Goal: Task Accomplishment & Management: Use online tool/utility

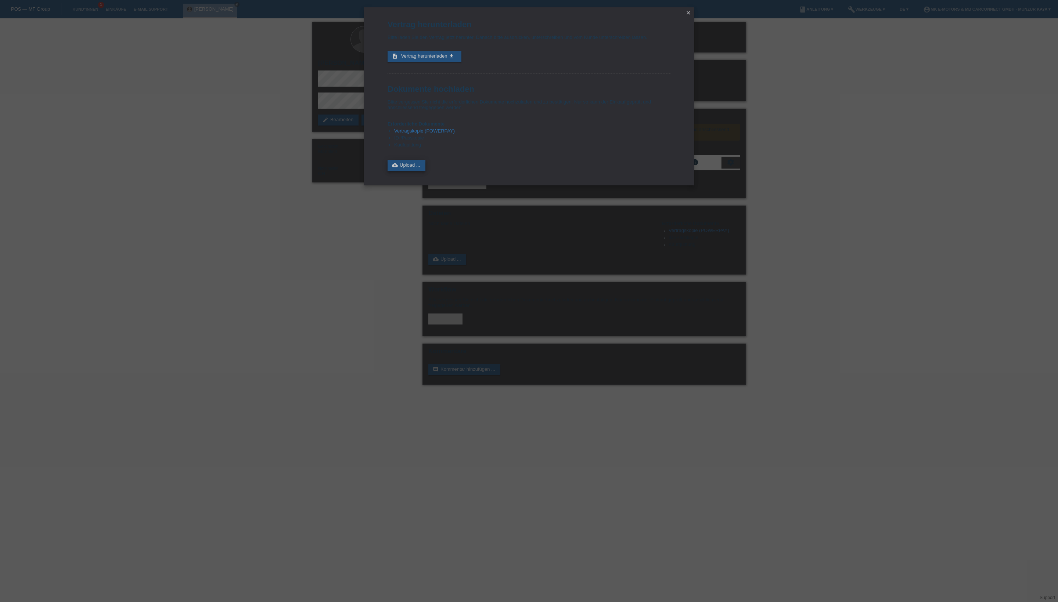
click at [398, 168] on icon "cloud_upload" at bounding box center [395, 165] width 6 height 6
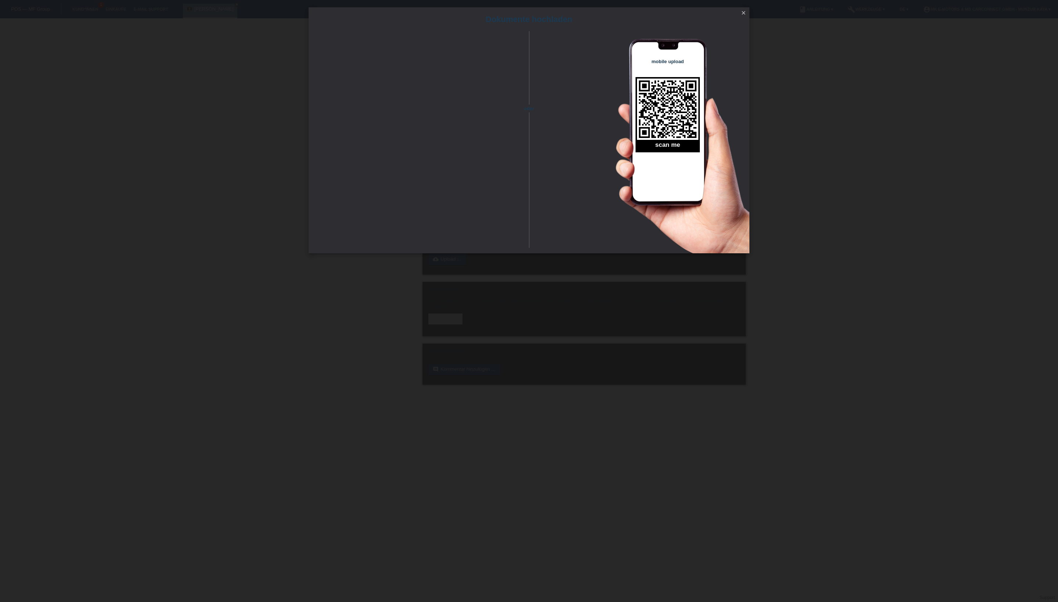
click at [742, 14] on icon "close" at bounding box center [743, 13] width 6 height 6
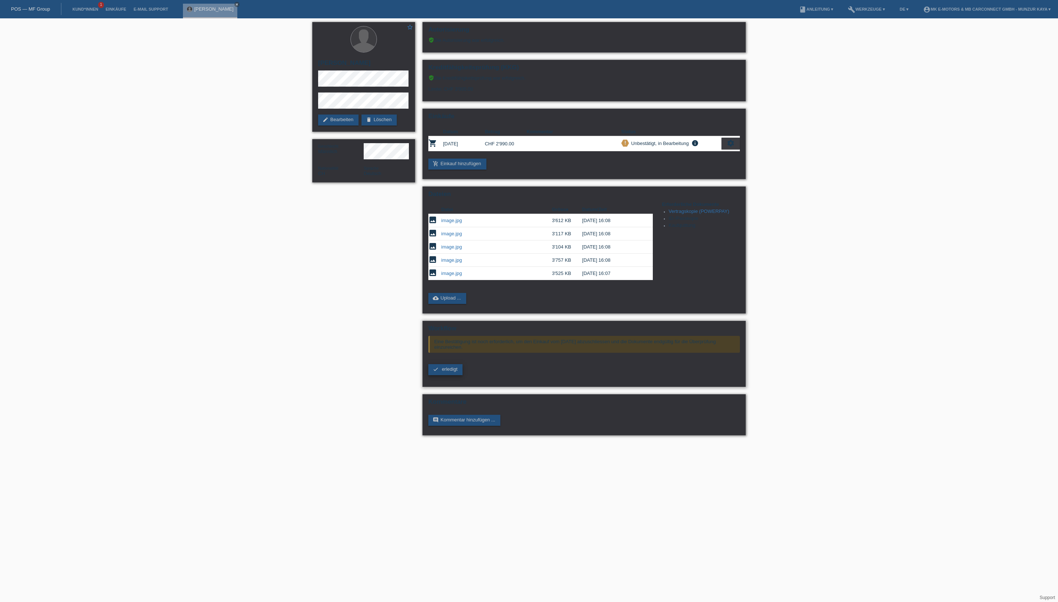
click at [452, 372] on span "erledigt" at bounding box center [450, 369] width 16 height 6
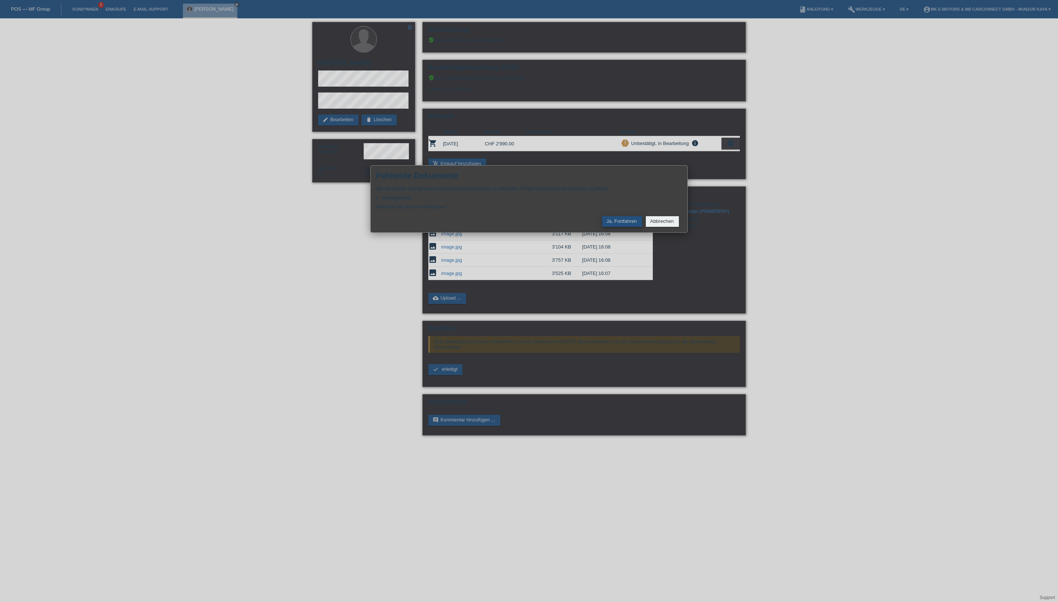
click at [602, 227] on button "Ja, Fortfahren" at bounding box center [622, 221] width 40 height 11
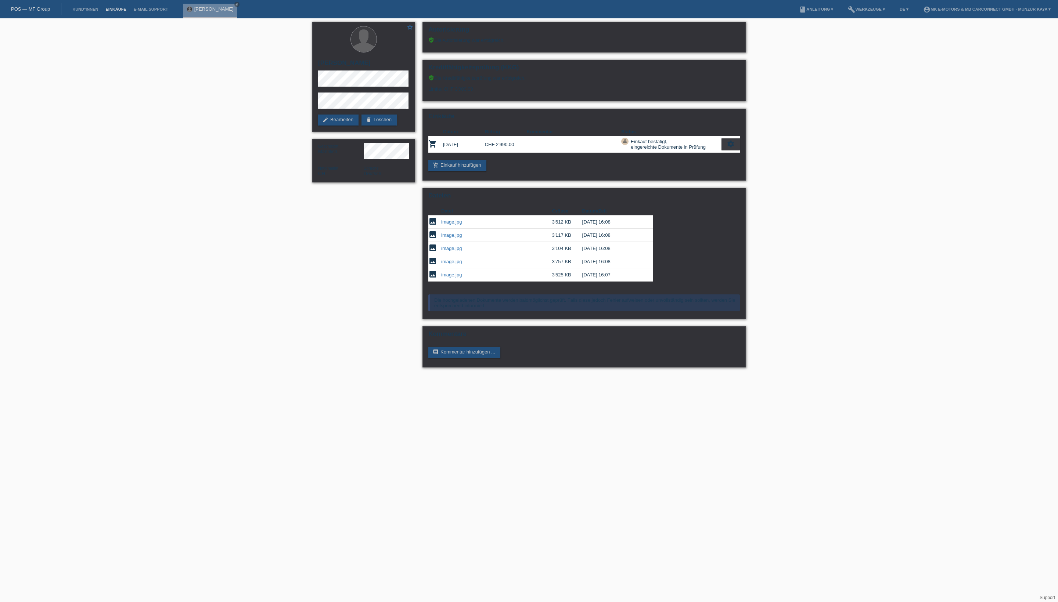
click at [130, 11] on link "Einkäufe" at bounding box center [116, 9] width 28 height 4
